Goal: Transaction & Acquisition: Book appointment/travel/reservation

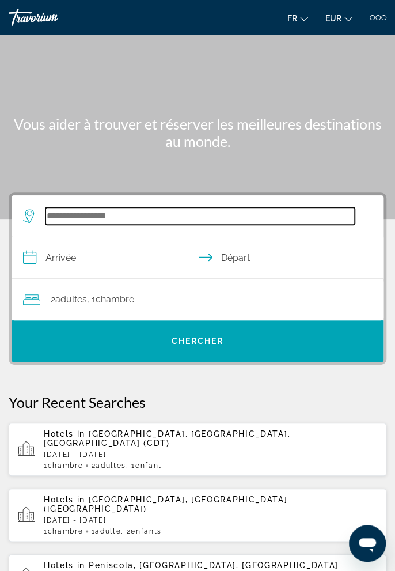
click at [202, 214] on input "Search widget" at bounding box center [201, 216] width 310 height 17
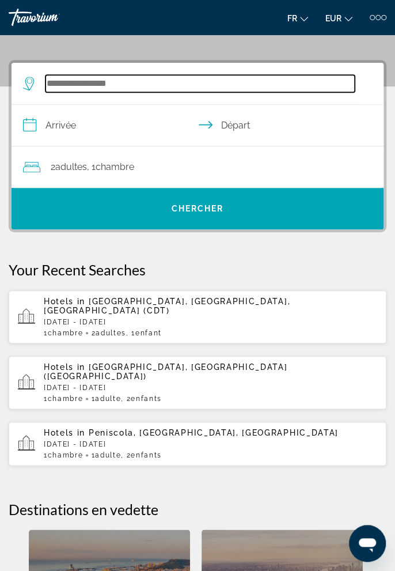
scroll to position [154, 0]
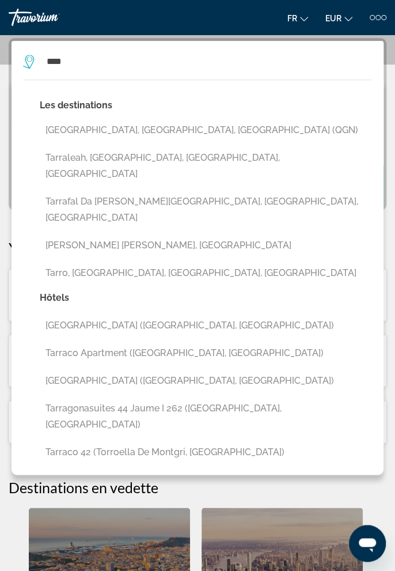
click at [209, 129] on button "[GEOGRAPHIC_DATA], [GEOGRAPHIC_DATA], [GEOGRAPHIC_DATA] (QGN)" at bounding box center [206, 130] width 333 height 22
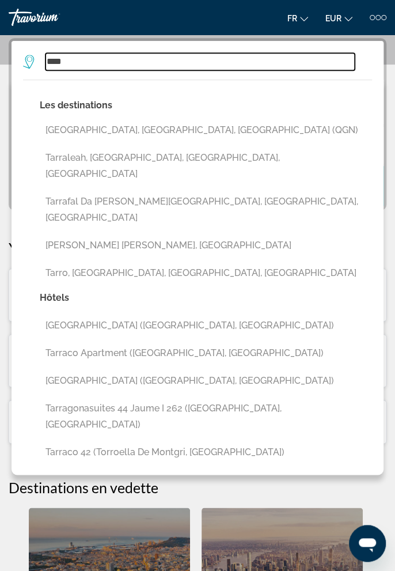
type input "**********"
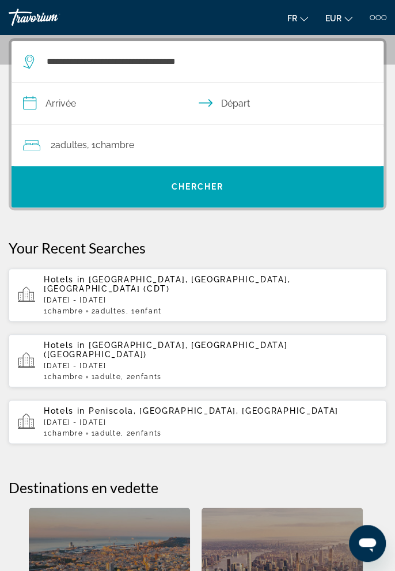
click at [155, 109] on input "**********" at bounding box center [200, 105] width 377 height 44
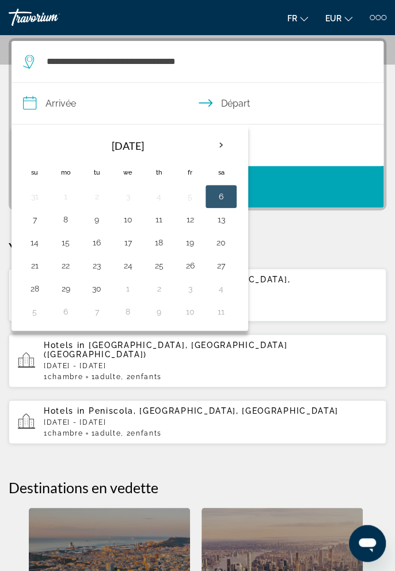
click at [214, 145] on th "Next month" at bounding box center [221, 145] width 31 height 25
click at [224, 246] on button "18" at bounding box center [221, 243] width 18 height 16
click at [222, 268] on button "25" at bounding box center [221, 266] width 18 height 16
type input "**********"
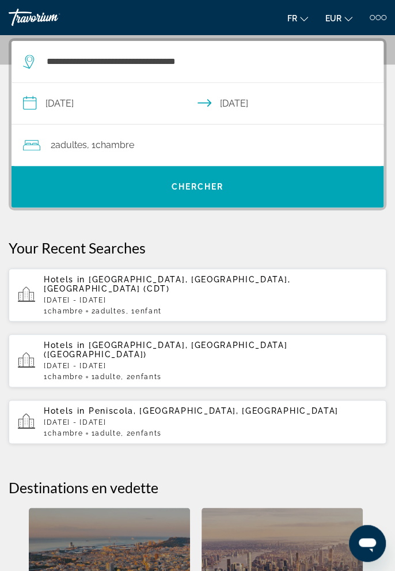
click at [279, 152] on div "2 Adulte Adultes , 1 Chambre pièces" at bounding box center [203, 146] width 361 height 42
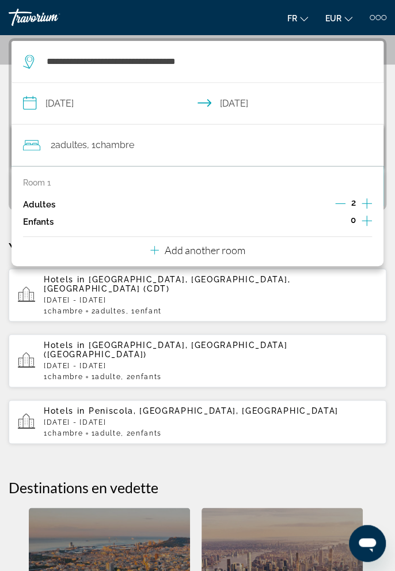
click at [307, 154] on div "2 Adulte Adultes , 1 Chambre pièces" at bounding box center [203, 146] width 361 height 42
click at [338, 203] on icon "Decrement adults" at bounding box center [341, 203] width 10 height 1
click at [372, 227] on icon "Increment children" at bounding box center [367, 221] width 10 height 14
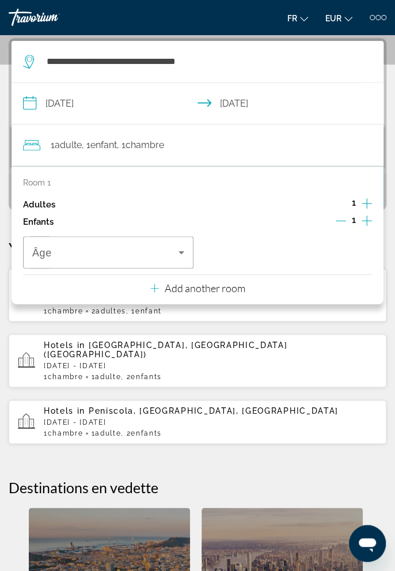
click at [370, 225] on icon "Increment children" at bounding box center [367, 221] width 10 height 14
click at [167, 256] on span "Travelers: 1 adult, 2 children" at bounding box center [105, 253] width 146 height 14
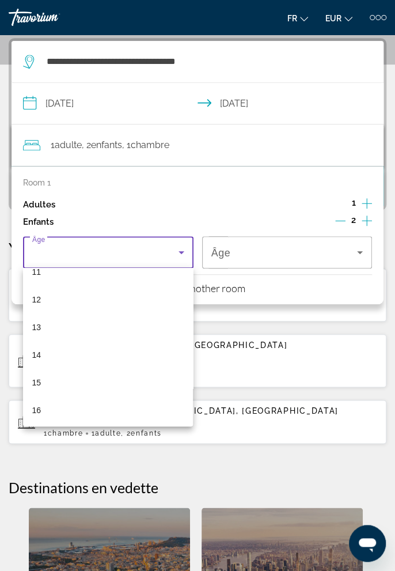
scroll to position [348, 0]
click at [85, 379] on mat-option "16" at bounding box center [108, 381] width 171 height 28
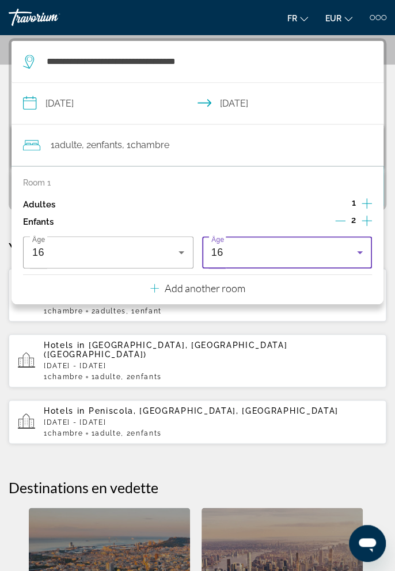
click at [288, 257] on div "16" at bounding box center [285, 253] width 146 height 14
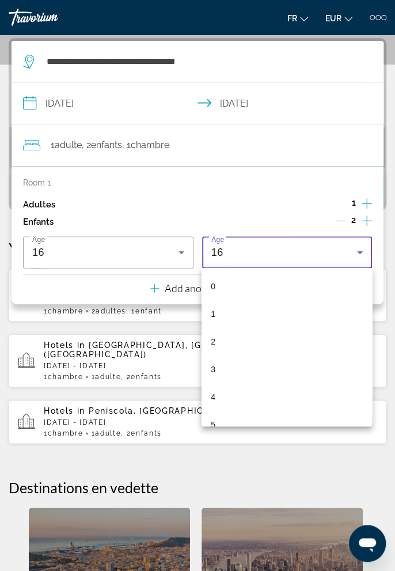
scroll to position [316, 0]
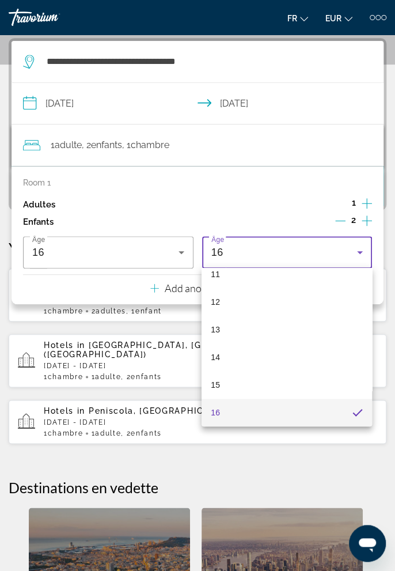
click at [233, 333] on mat-option "13" at bounding box center [287, 330] width 171 height 28
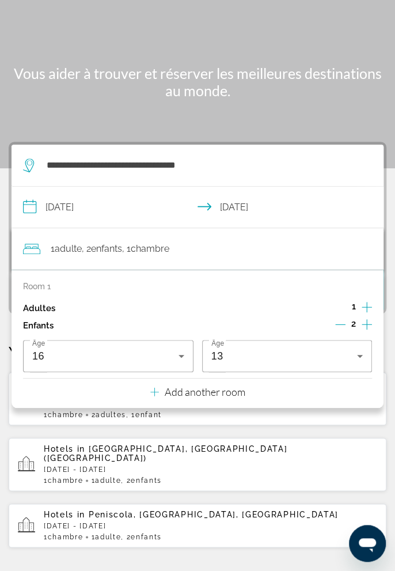
scroll to position [0, 0]
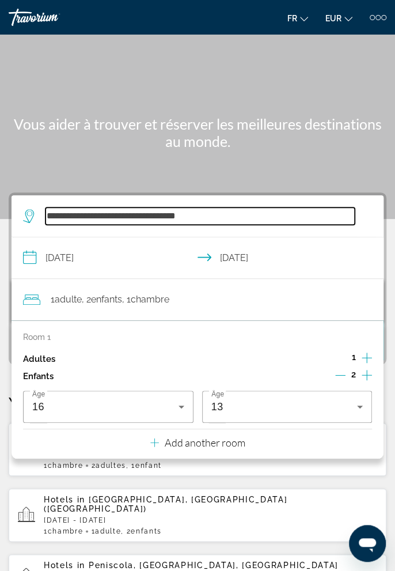
click at [326, 212] on input "**********" at bounding box center [201, 216] width 310 height 17
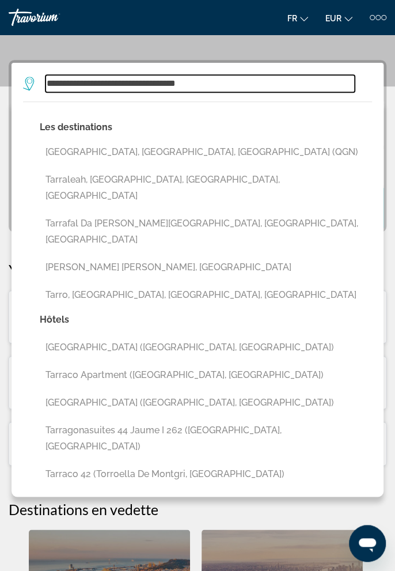
scroll to position [154, 0]
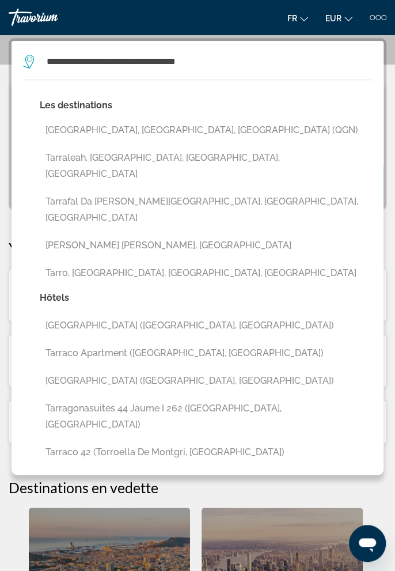
click at [202, 129] on button "[GEOGRAPHIC_DATA], [GEOGRAPHIC_DATA], [GEOGRAPHIC_DATA] (QGN)" at bounding box center [206, 130] width 333 height 22
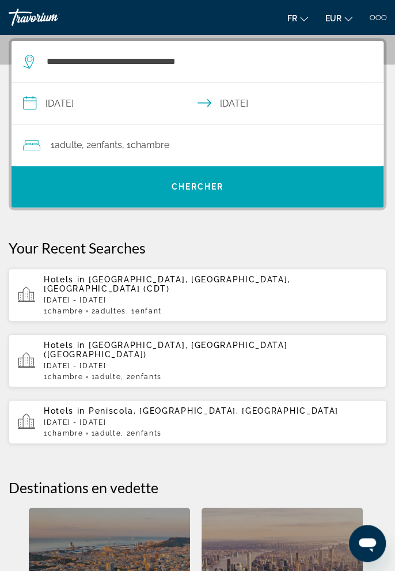
click at [293, 183] on span "Search widget" at bounding box center [198, 187] width 372 height 28
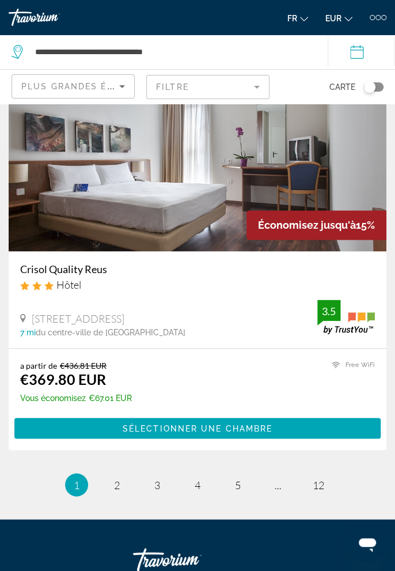
scroll to position [4530, 0]
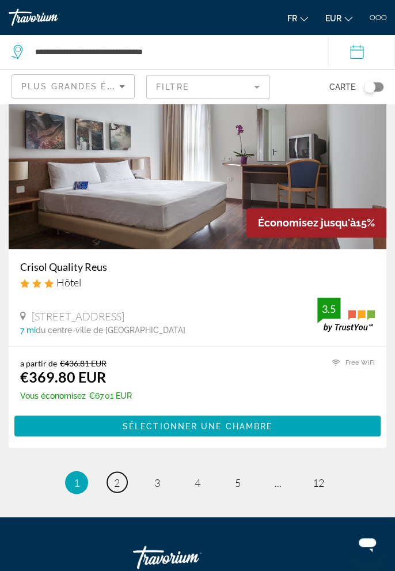
click at [116, 483] on span "2" at bounding box center [117, 482] width 6 height 13
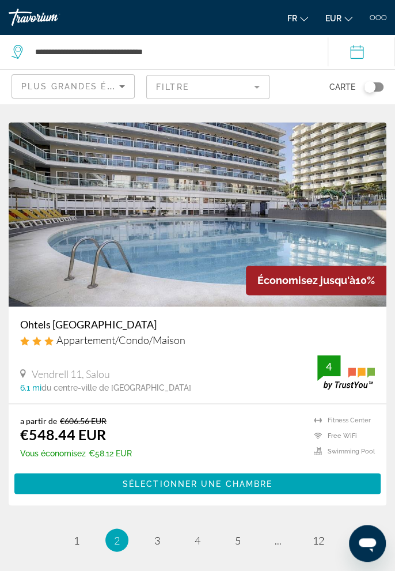
scroll to position [4476, 0]
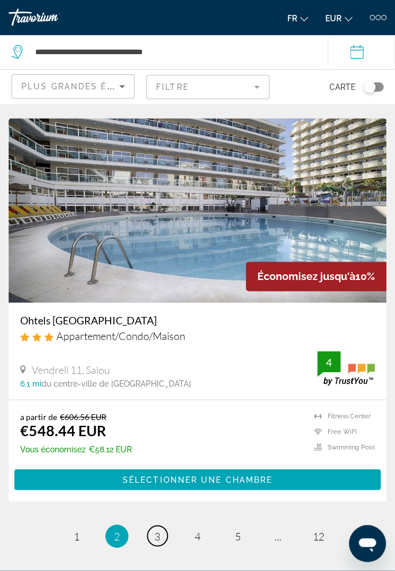
click at [155, 533] on span "3" at bounding box center [157, 536] width 6 height 13
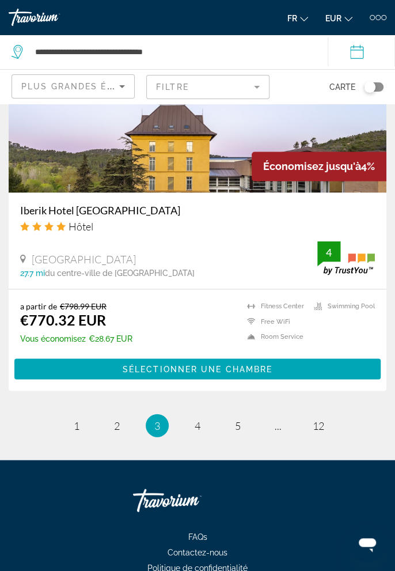
scroll to position [4628, 0]
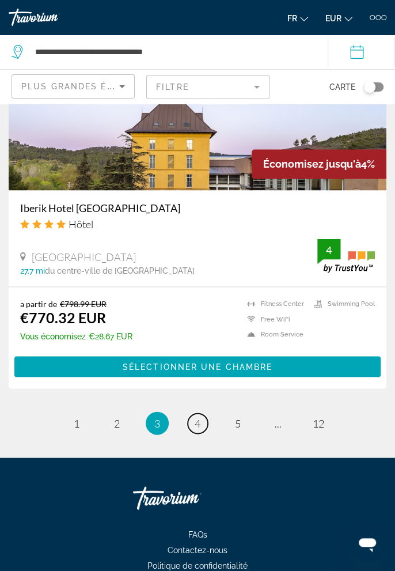
click at [203, 419] on link "page 4" at bounding box center [198, 423] width 20 height 20
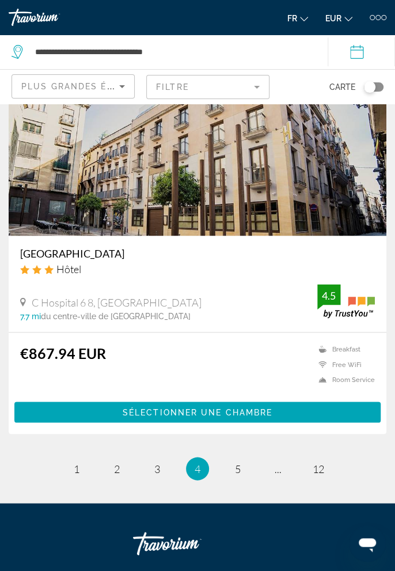
scroll to position [4557, 0]
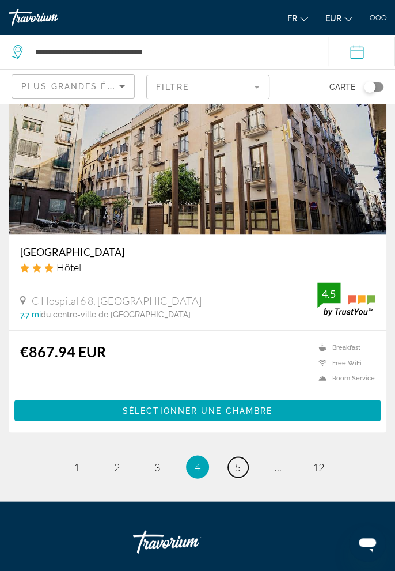
click at [238, 467] on span "5" at bounding box center [238, 467] width 6 height 13
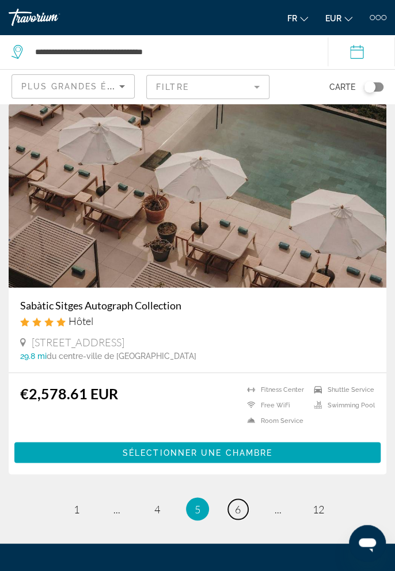
scroll to position [4469, 0]
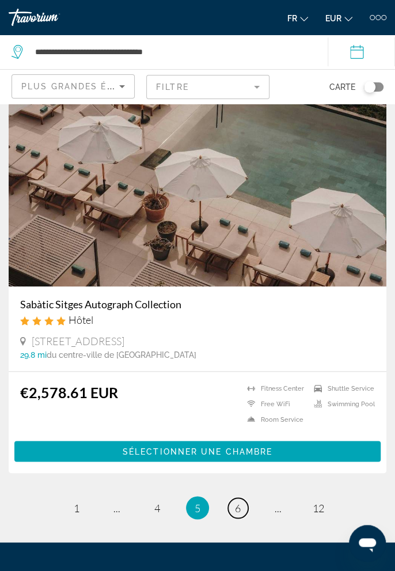
click at [238, 503] on span "6" at bounding box center [238, 508] width 6 height 13
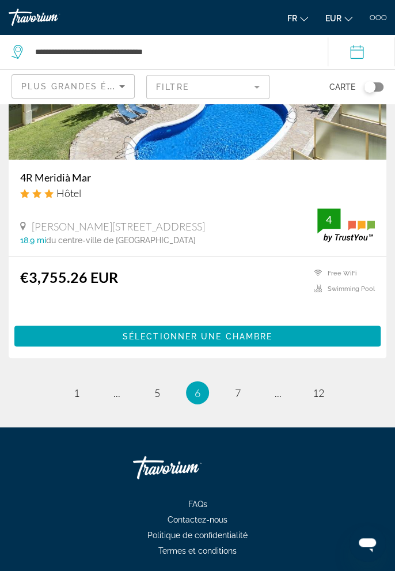
scroll to position [4649, 0]
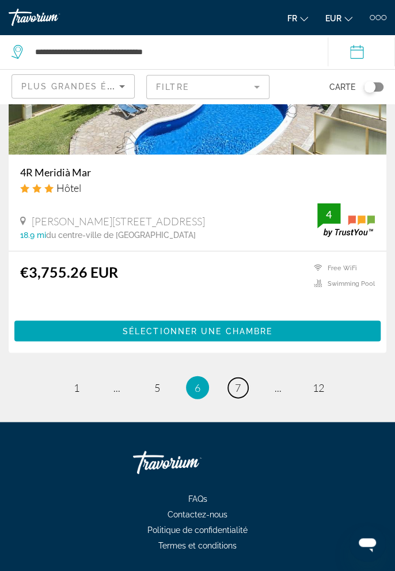
click at [241, 388] on link "page 7" at bounding box center [238, 388] width 20 height 20
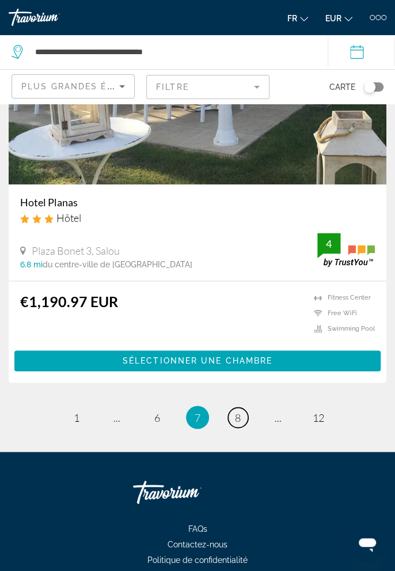
scroll to position [4505, 0]
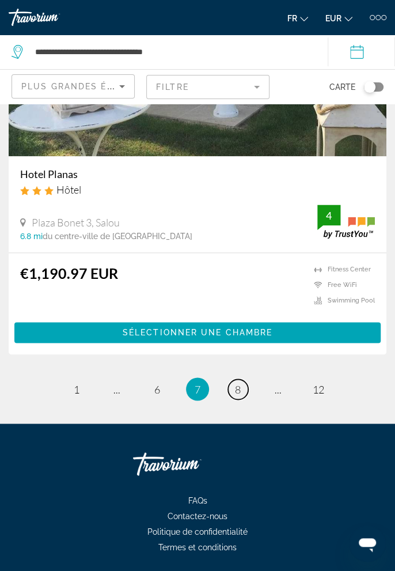
click at [246, 389] on link "page 8" at bounding box center [238, 389] width 20 height 20
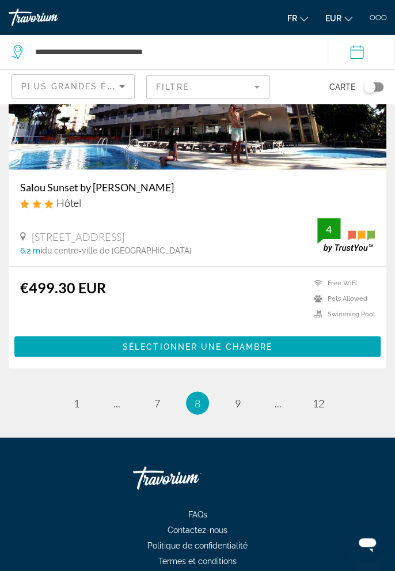
scroll to position [4624, 0]
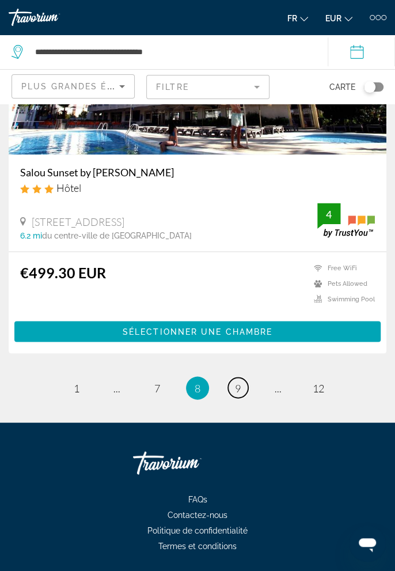
click at [235, 390] on span "9" at bounding box center [238, 388] width 6 height 13
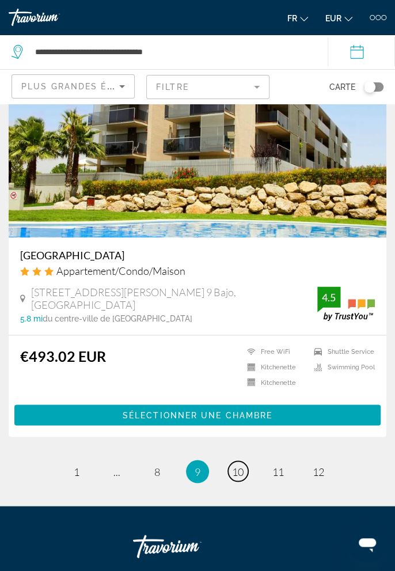
scroll to position [4508, 0]
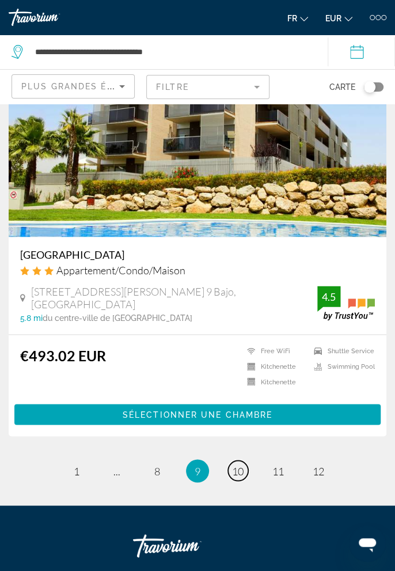
click at [240, 465] on span "10" at bounding box center [238, 471] width 12 height 13
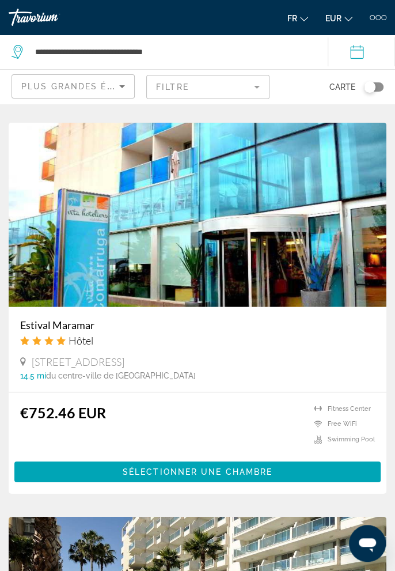
scroll to position [827, 0]
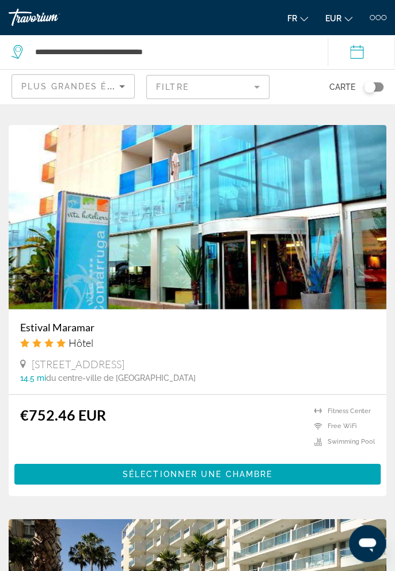
click at [78, 326] on h3 "Estival Maramar" at bounding box center [197, 327] width 355 height 13
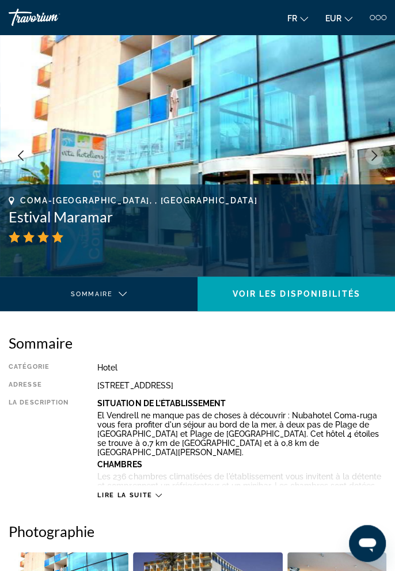
click at [374, 153] on icon "Next image" at bounding box center [375, 155] width 6 height 10
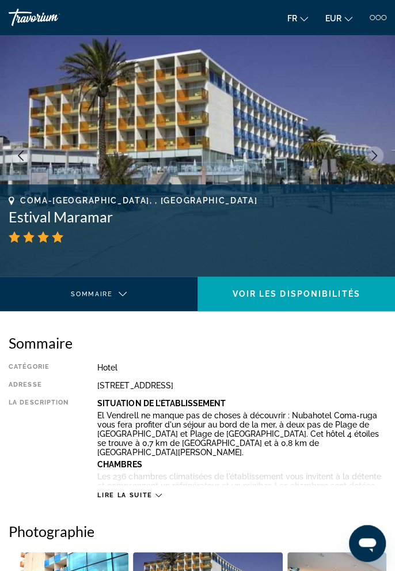
click at [372, 156] on icon "Next image" at bounding box center [375, 155] width 10 height 10
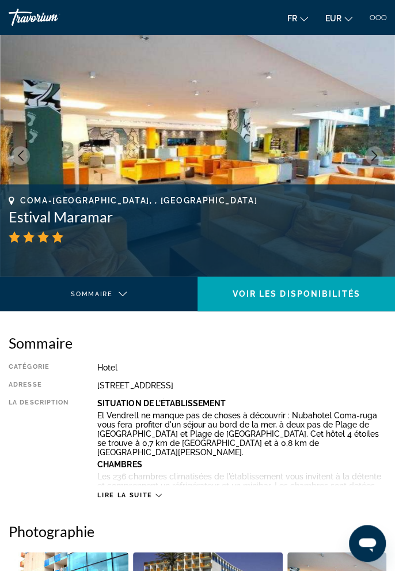
click at [378, 156] on icon "Next image" at bounding box center [375, 155] width 10 height 10
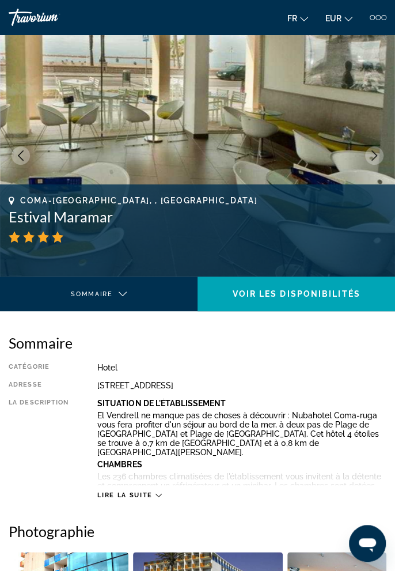
click at [374, 147] on button "Next image" at bounding box center [374, 155] width 18 height 18
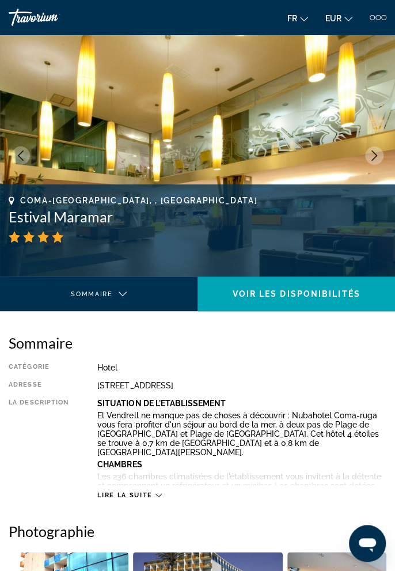
click at [376, 151] on icon "Next image" at bounding box center [375, 155] width 10 height 10
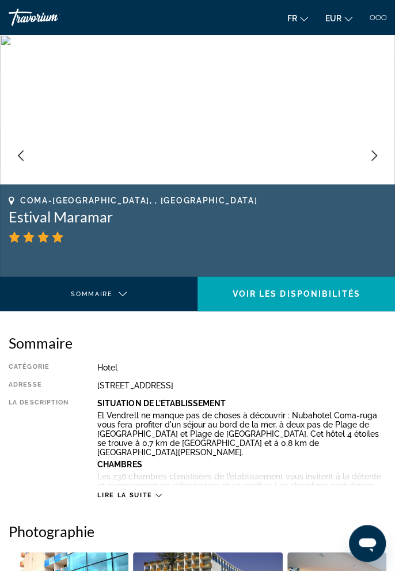
click at [376, 152] on icon "Next image" at bounding box center [375, 155] width 10 height 10
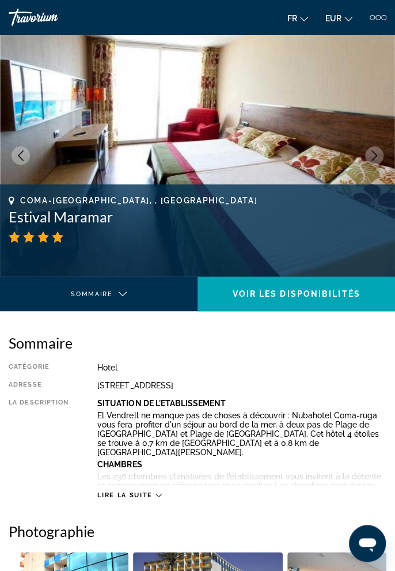
click at [378, 152] on icon "Next image" at bounding box center [375, 155] width 10 height 10
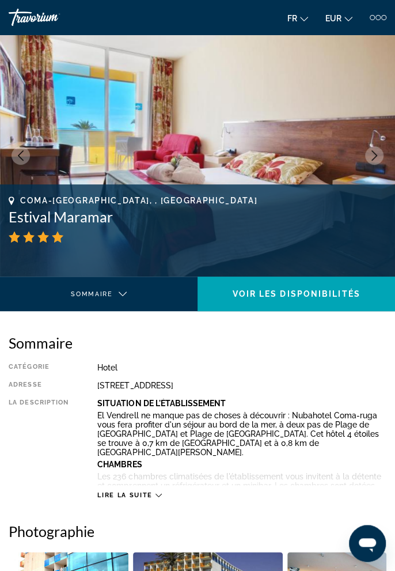
click at [380, 151] on button "Next image" at bounding box center [374, 155] width 18 height 18
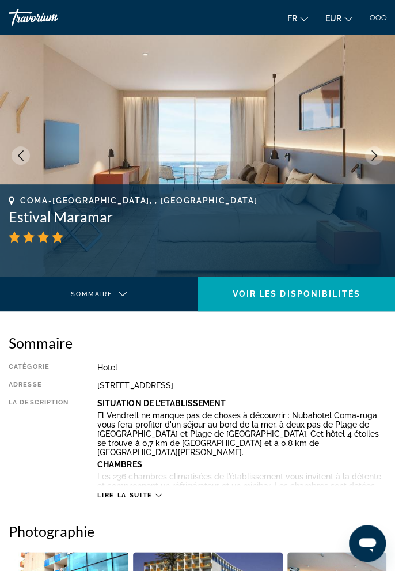
click at [382, 152] on button "Next image" at bounding box center [374, 155] width 18 height 18
click at [380, 153] on button "Next image" at bounding box center [374, 155] width 18 height 18
click at [374, 154] on icon "Next image" at bounding box center [375, 155] width 10 height 10
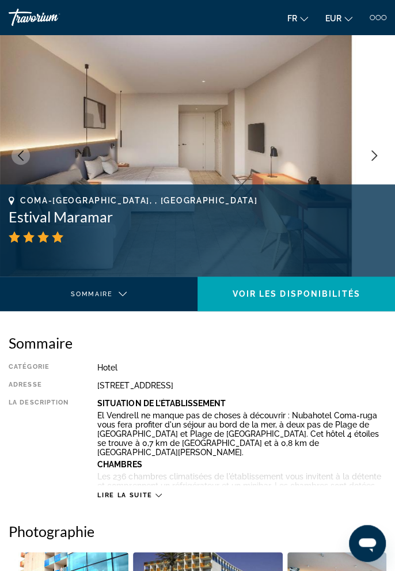
click at [374, 154] on icon "Next image" at bounding box center [375, 155] width 10 height 10
click at [379, 152] on icon "Next image" at bounding box center [375, 155] width 10 height 10
click at [382, 152] on button "Next image" at bounding box center [374, 155] width 18 height 18
click at [385, 152] on img "Main content" at bounding box center [197, 156] width 395 height 242
click at [377, 153] on icon "Next image" at bounding box center [375, 155] width 10 height 10
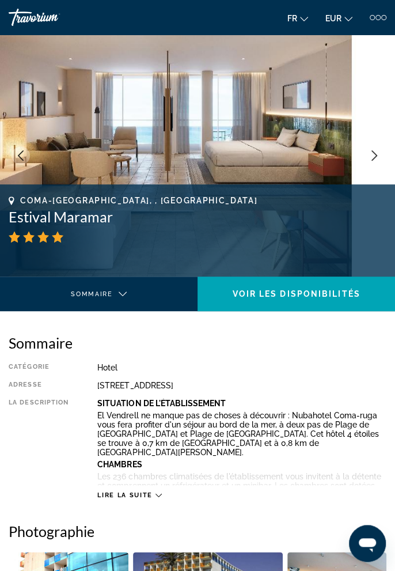
click at [375, 154] on icon "Next image" at bounding box center [375, 155] width 6 height 10
click at [382, 153] on button "Next image" at bounding box center [374, 155] width 18 height 18
click at [389, 151] on img "Main content" at bounding box center [197, 156] width 395 height 242
click at [379, 154] on button "Next image" at bounding box center [374, 155] width 18 height 18
click at [382, 155] on button "Next image" at bounding box center [374, 155] width 18 height 18
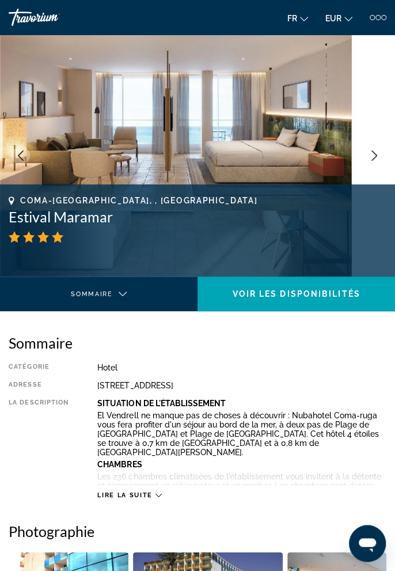
click at [381, 159] on button "Next image" at bounding box center [374, 155] width 18 height 18
click at [378, 159] on icon "Next image" at bounding box center [375, 155] width 10 height 10
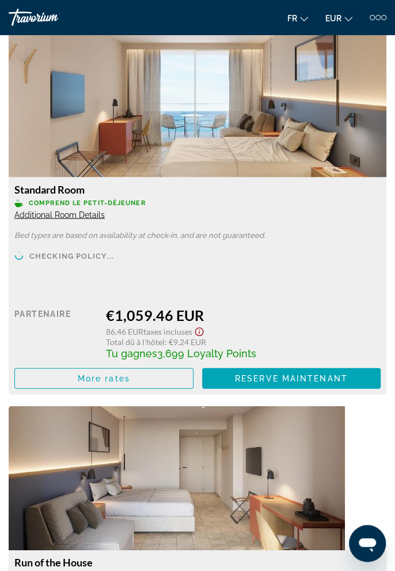
scroll to position [3589, 0]
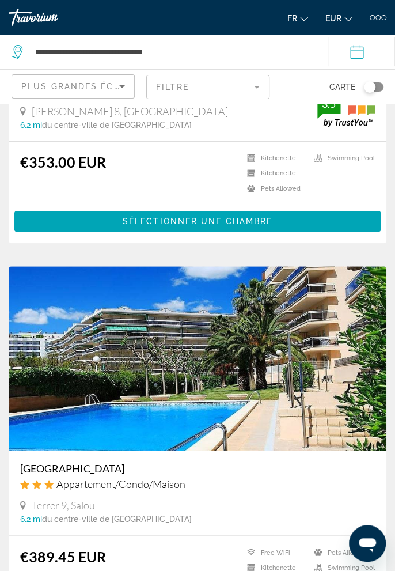
scroll to position [4601, 0]
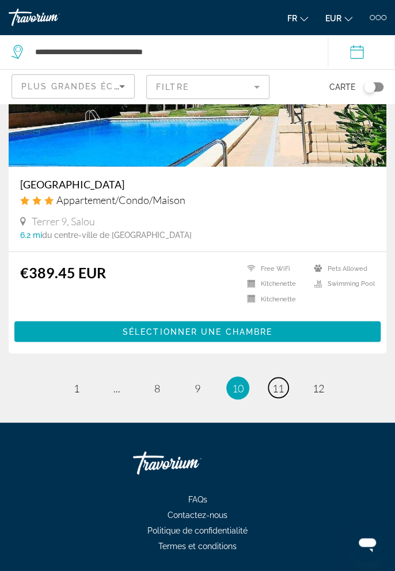
click at [281, 382] on span "11" at bounding box center [279, 388] width 12 height 13
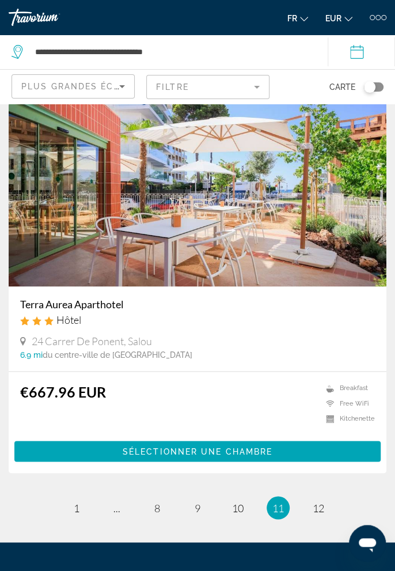
scroll to position [4414, 0]
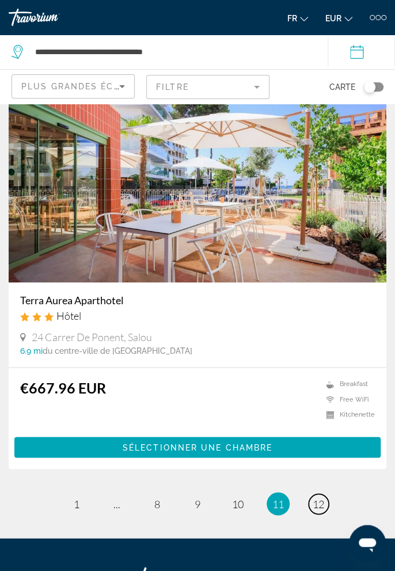
click at [315, 494] on link "page 12" at bounding box center [319, 504] width 20 height 20
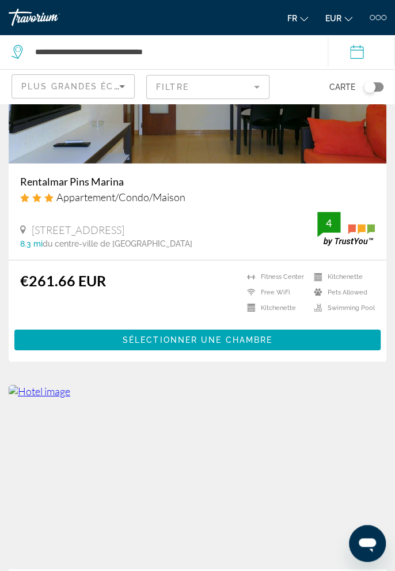
scroll to position [961, 0]
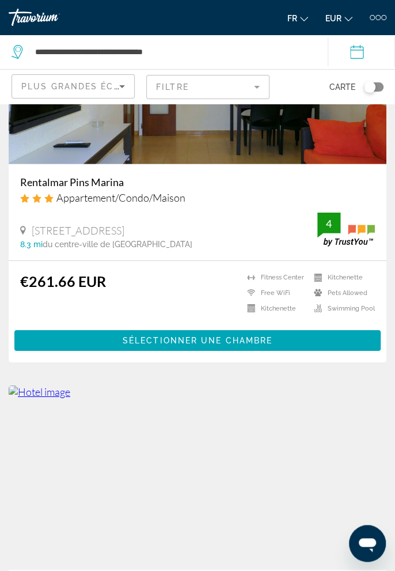
click at [244, 86] on mat-form-field "Filtre" at bounding box center [207, 87] width 123 height 24
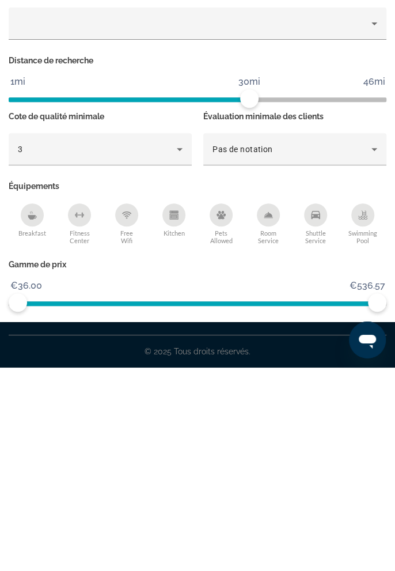
type input "**********"
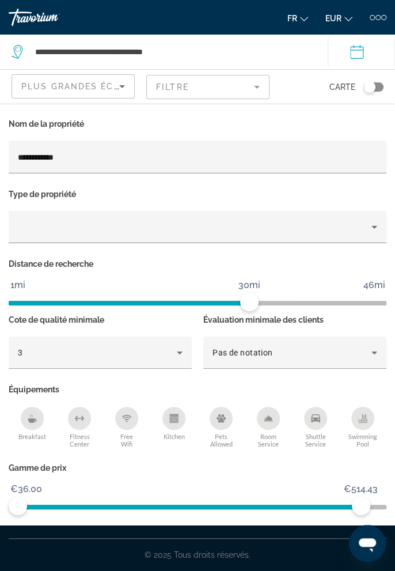
click at [212, 540] on span "Montrer les résultats" at bounding box center [248, 537] width 128 height 9
